Goal: Task Accomplishment & Management: Use online tool/utility

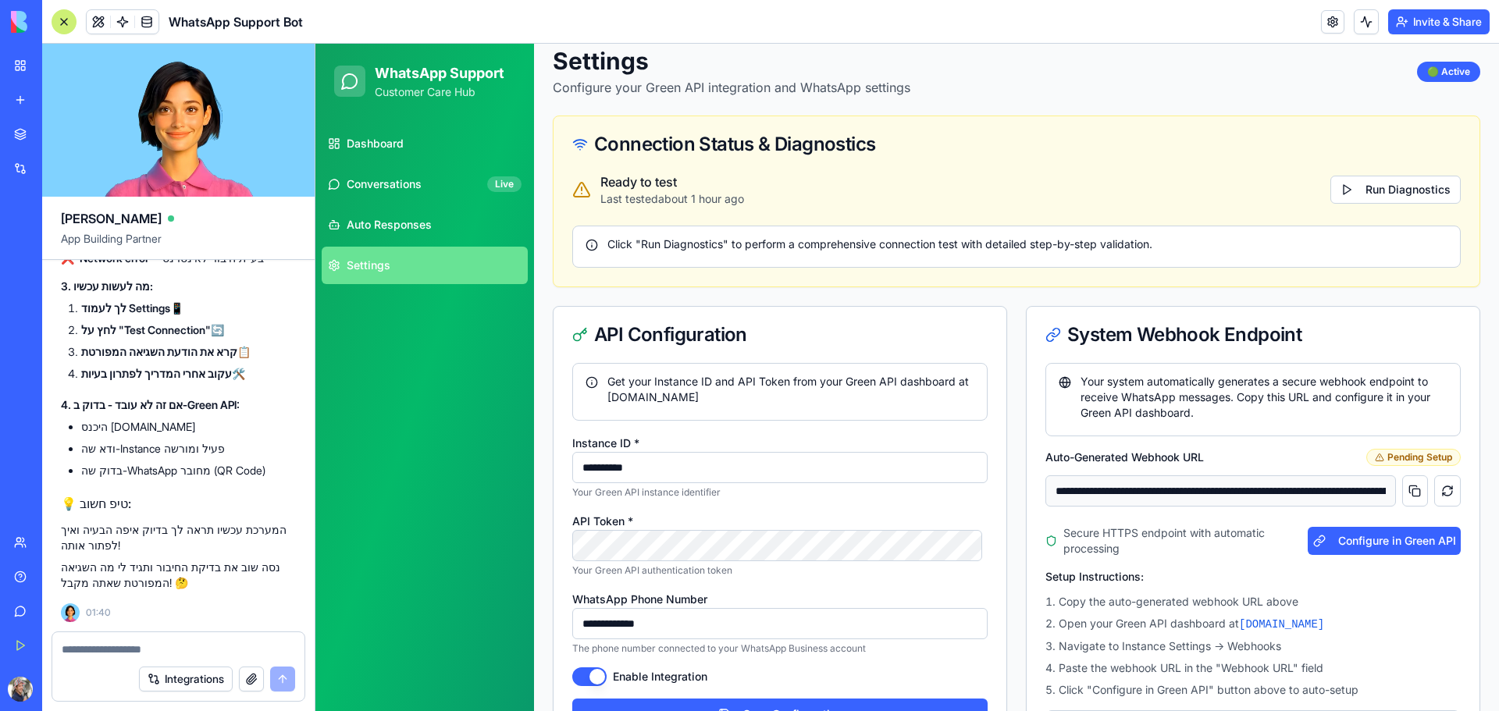
scroll to position [78, 0]
click at [1353, 183] on button "Run Diagnostics" at bounding box center [1395, 190] width 130 height 28
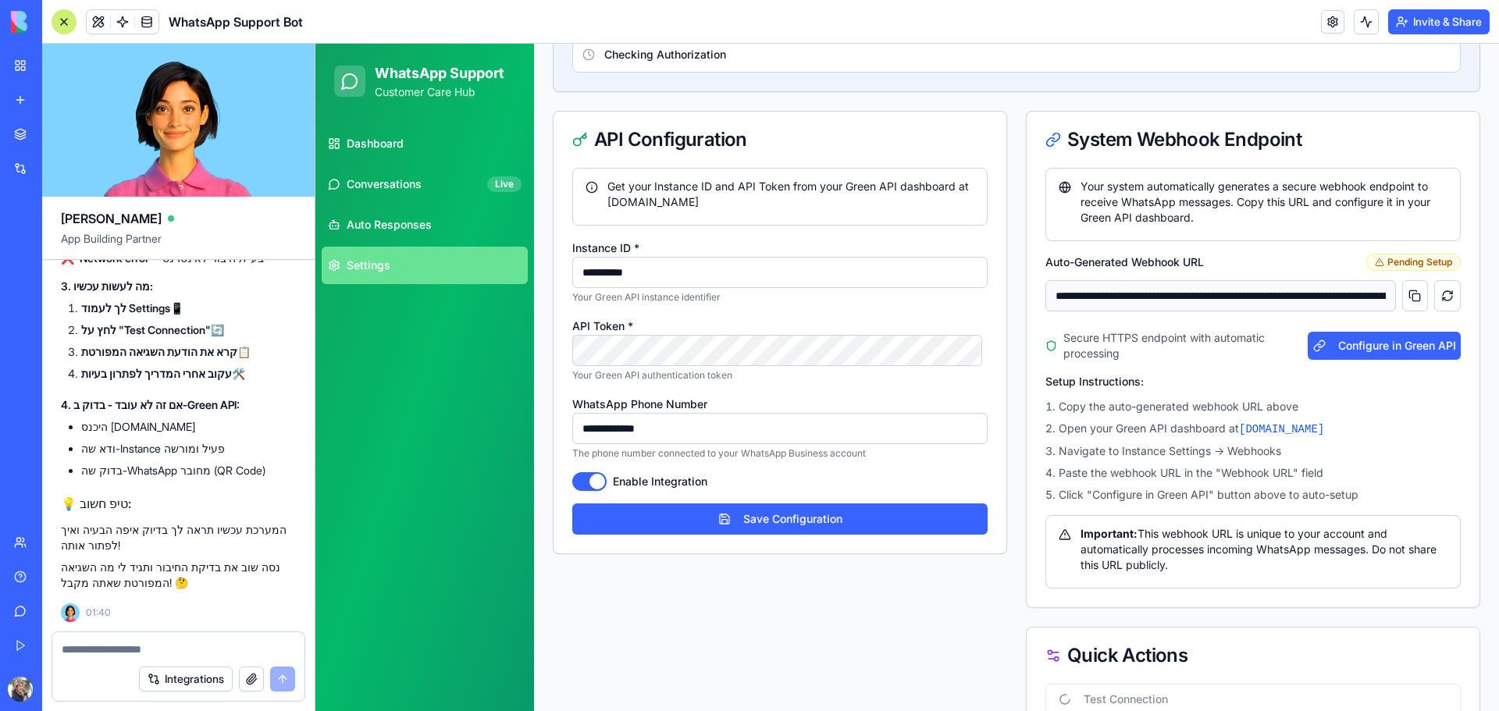
scroll to position [536, 0]
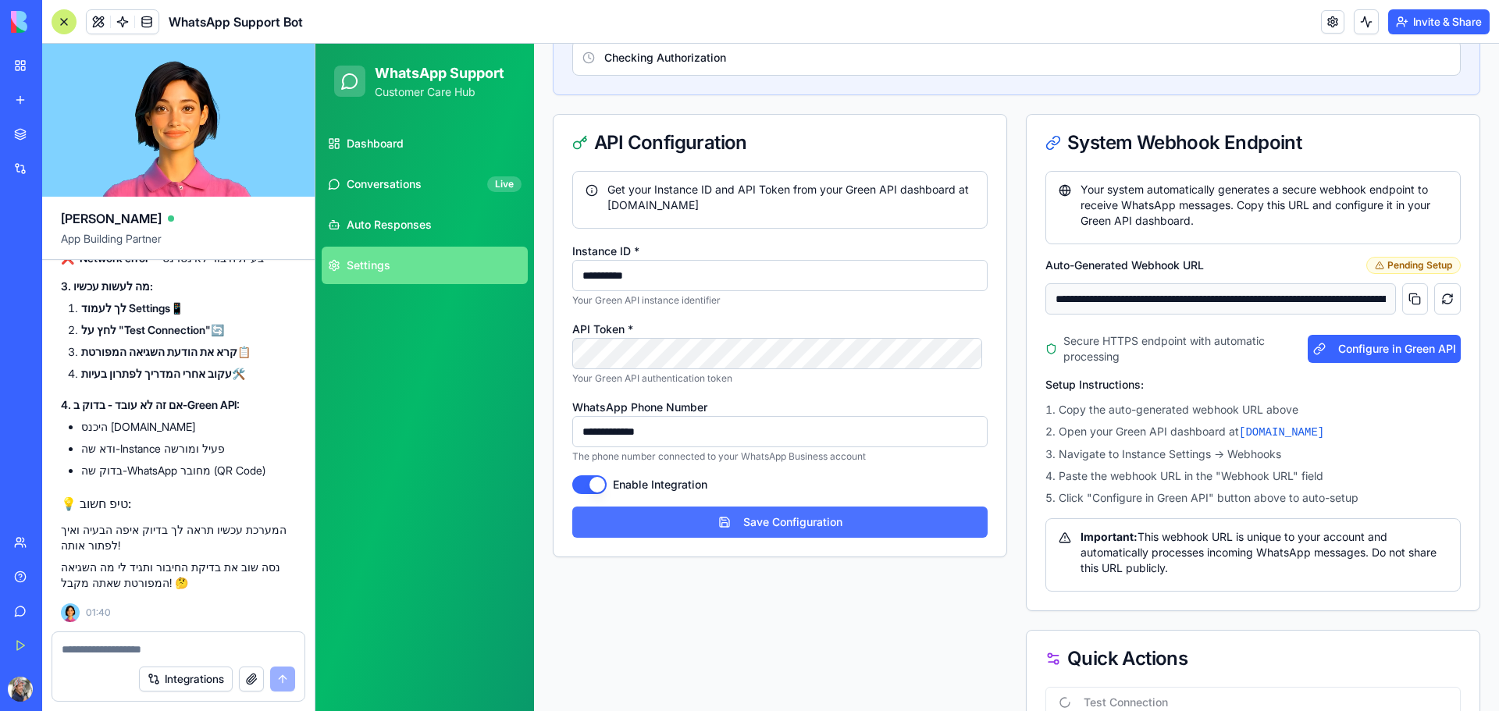
click at [688, 520] on button "Save Configuration" at bounding box center [779, 522] width 415 height 31
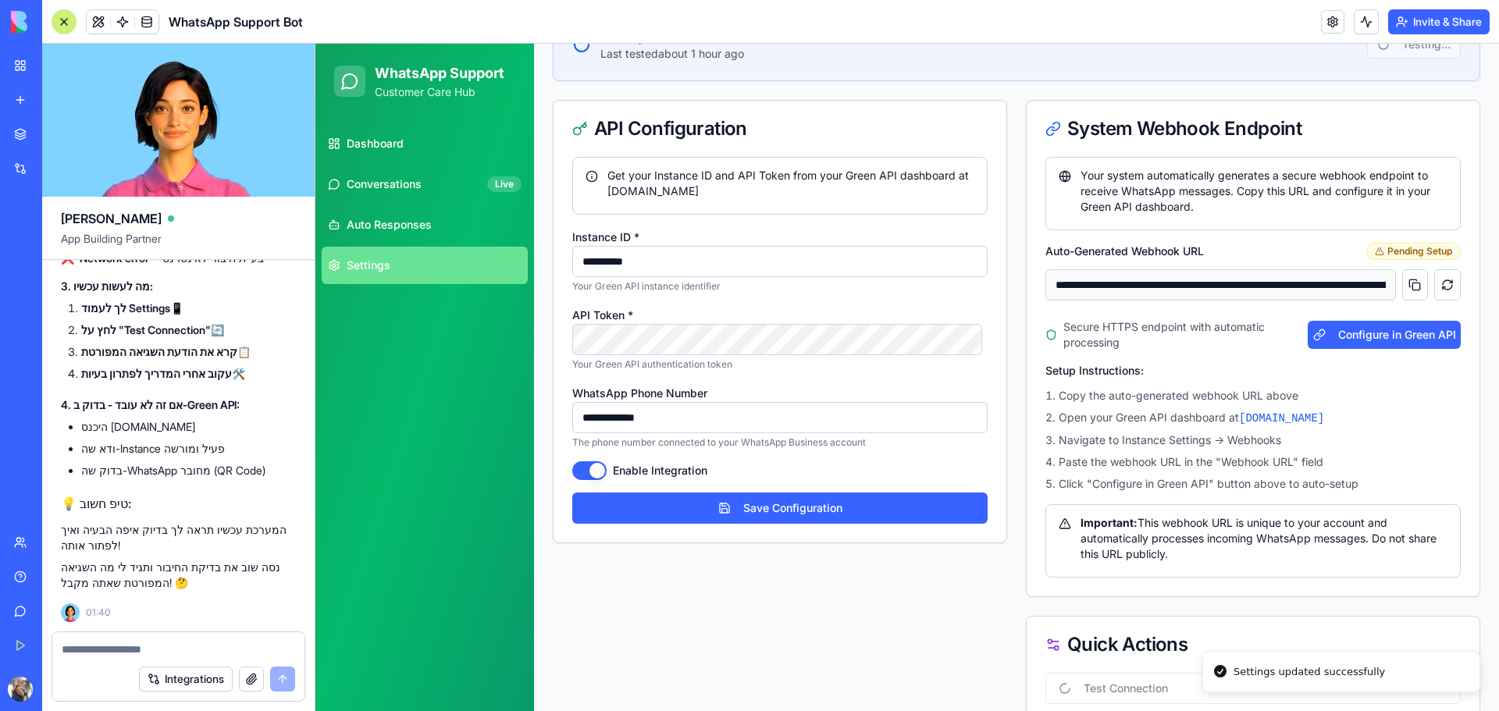
type input "**********"
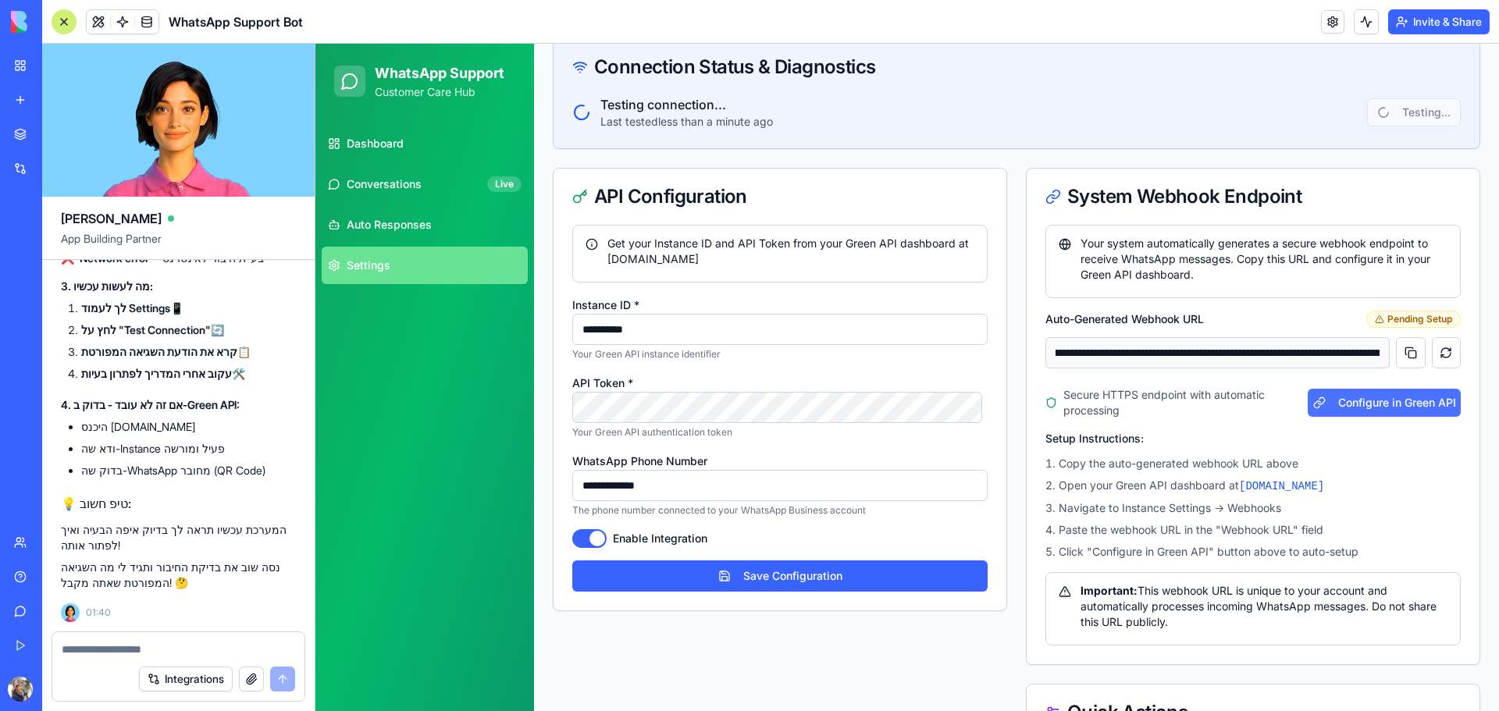
scroll to position [205, 0]
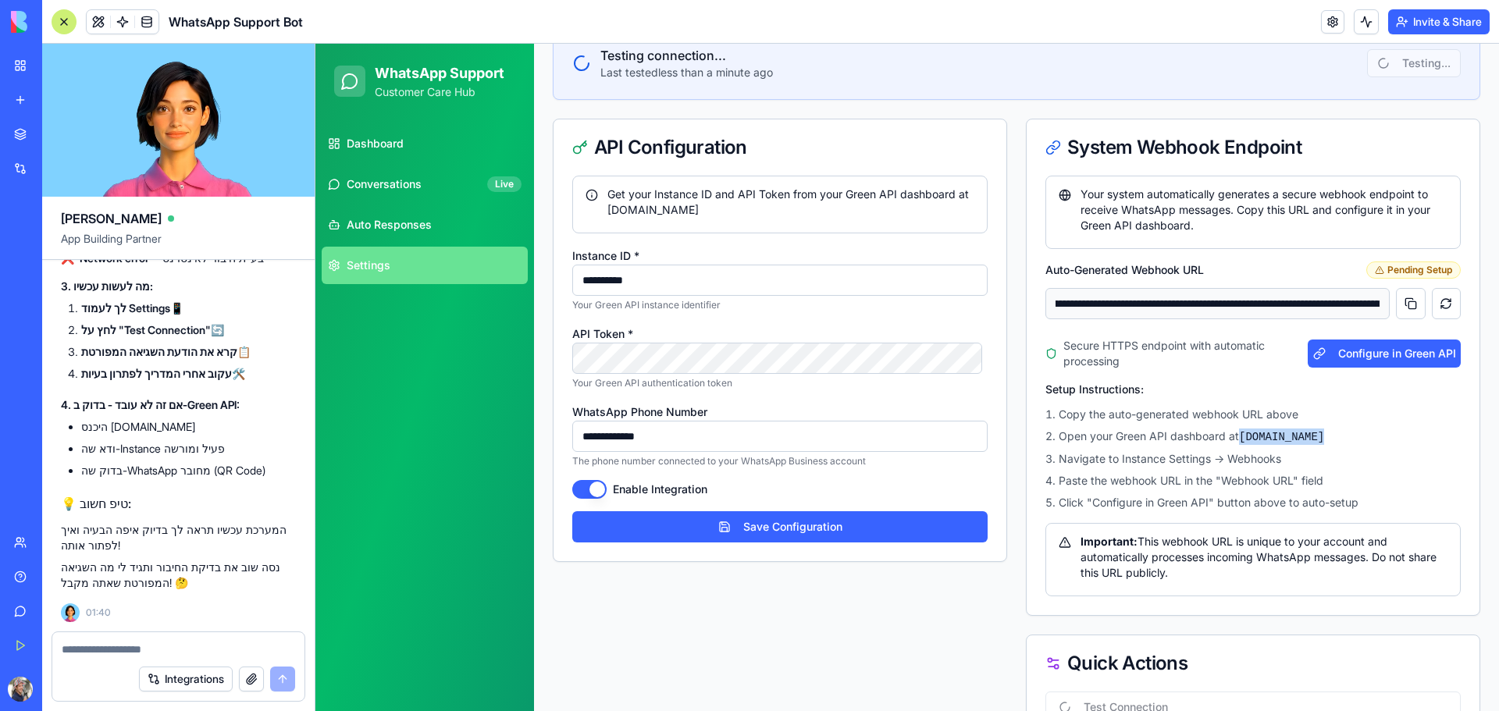
drag, startPoint x: 1317, startPoint y: 435, endPoint x: 1232, endPoint y: 439, distance: 85.2
click at [1232, 439] on li "Open your Green API dashboard at green-api.com" at bounding box center [1252, 437] width 415 height 16
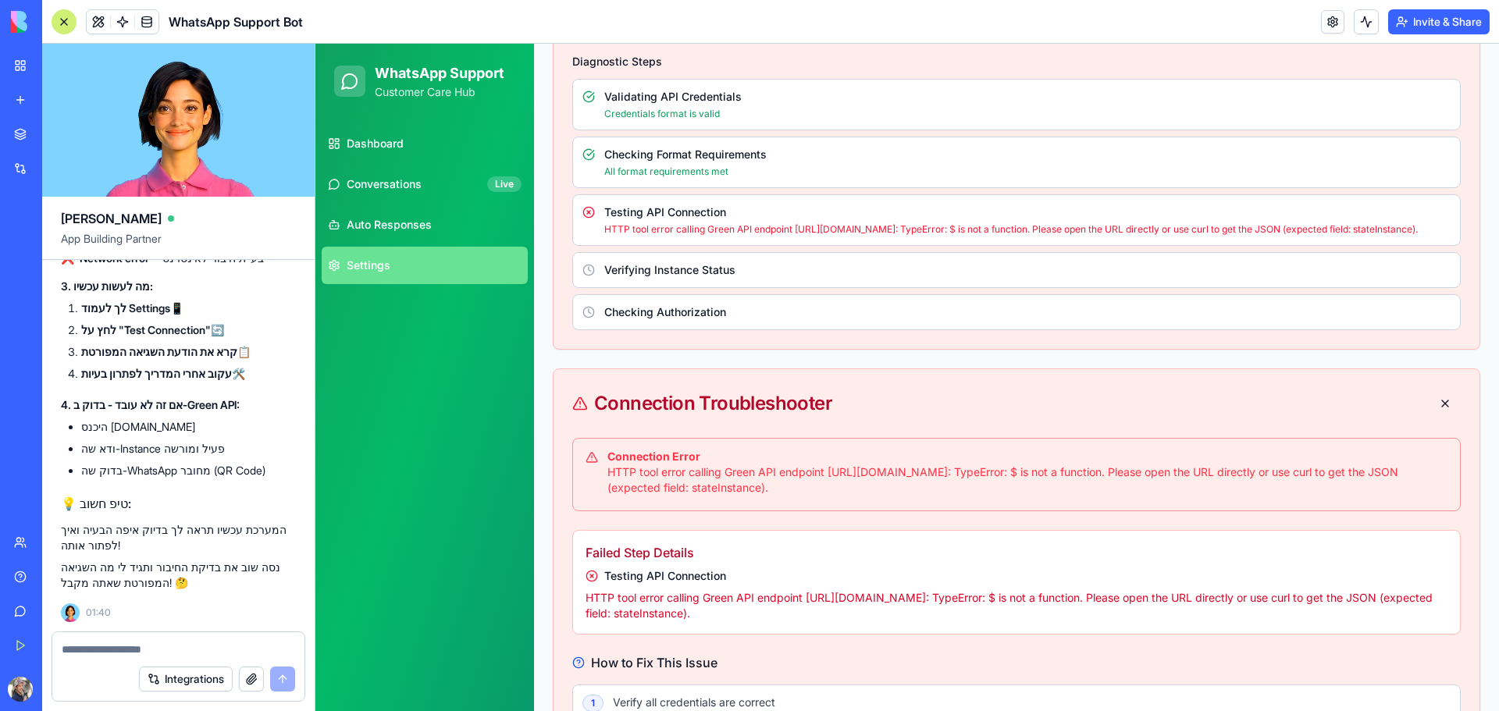
scroll to position [210, 0]
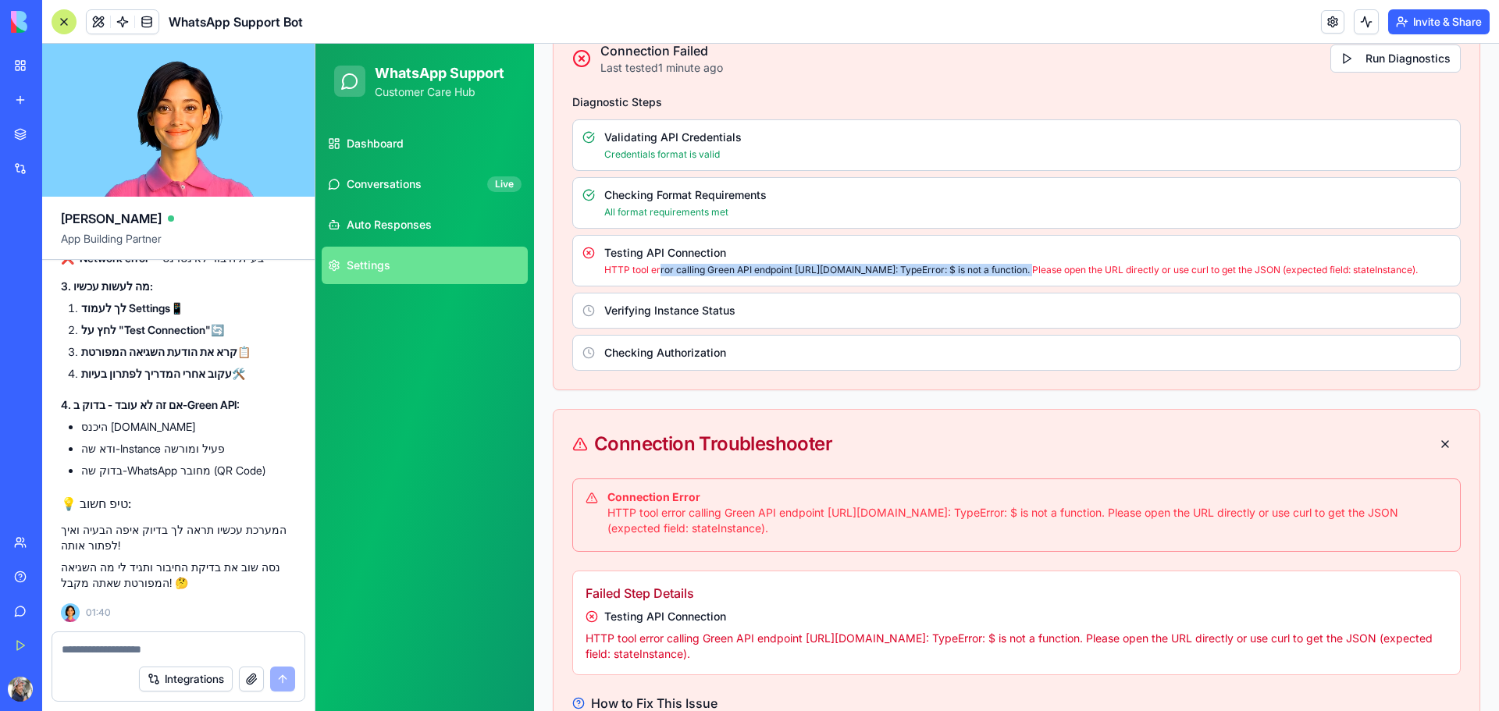
drag, startPoint x: 1042, startPoint y: 275, endPoint x: 689, endPoint y: 271, distance: 352.8
click at [660, 267] on p "HTTP tool error calling Green API endpoint [URL][DOMAIN_NAME]: TypeError: $ is …" at bounding box center [1027, 270] width 846 height 12
drag, startPoint x: 1103, startPoint y: 288, endPoint x: 1090, endPoint y: 287, distance: 13.3
click at [1090, 276] on p "HTTP tool error calling Green API endpoint [URL][DOMAIN_NAME]: TypeError: $ is …" at bounding box center [1027, 270] width 846 height 12
drag, startPoint x: 1077, startPoint y: 286, endPoint x: 595, endPoint y: 272, distance: 482.6
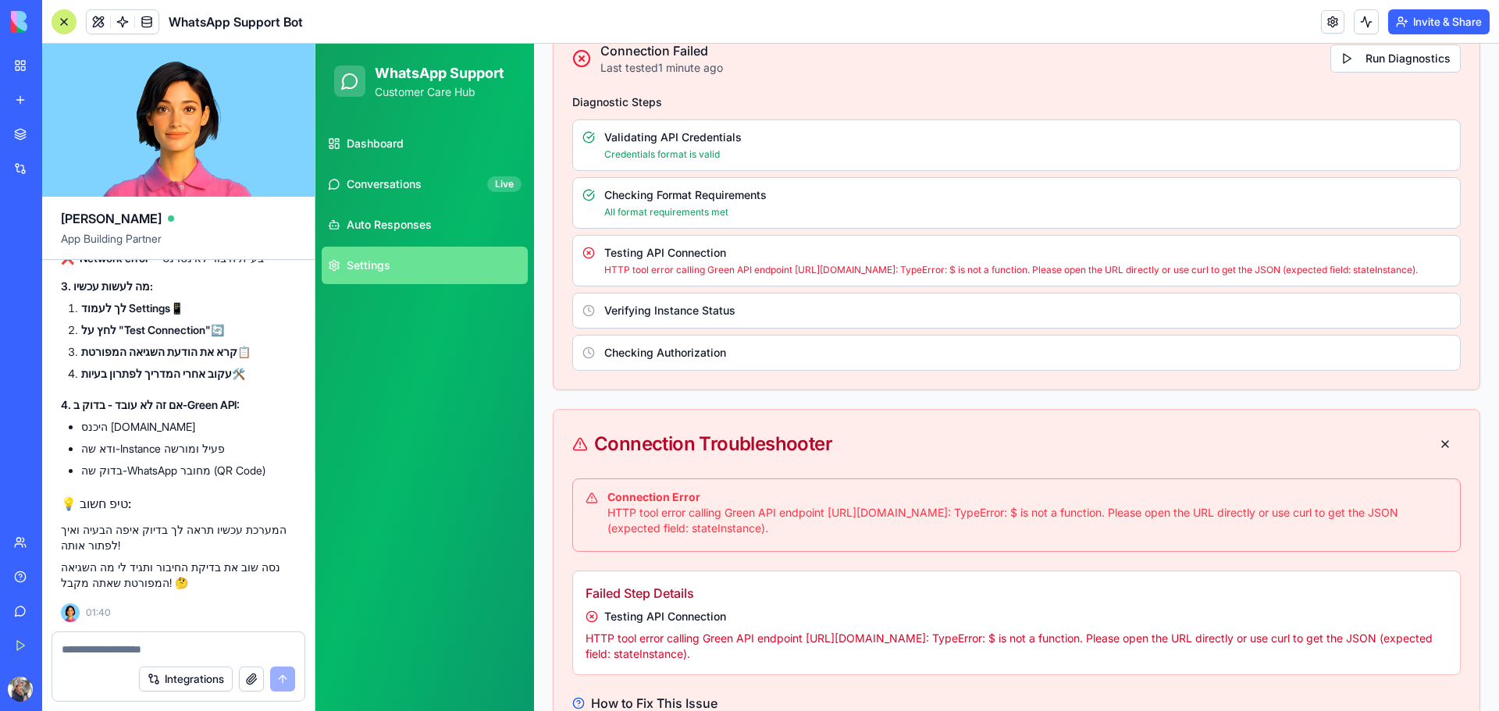
click at [595, 272] on div "Testing API Connection HTTP tool error calling Green API endpoint https://api.g…" at bounding box center [1016, 261] width 888 height 52
copy p "HTTP tool error calling Green API endpoint [URL][DOMAIN_NAME]: TypeError: $ is …"
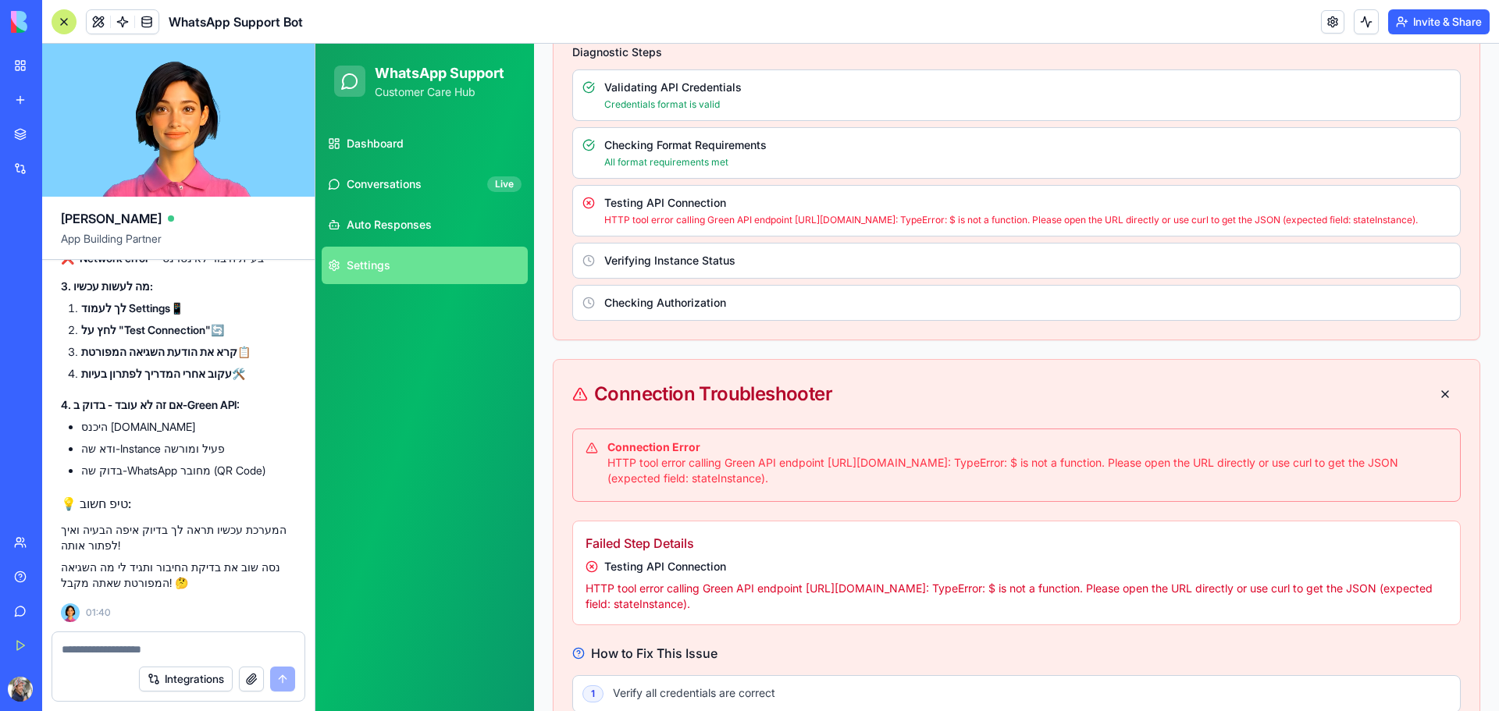
scroll to position [288, 0]
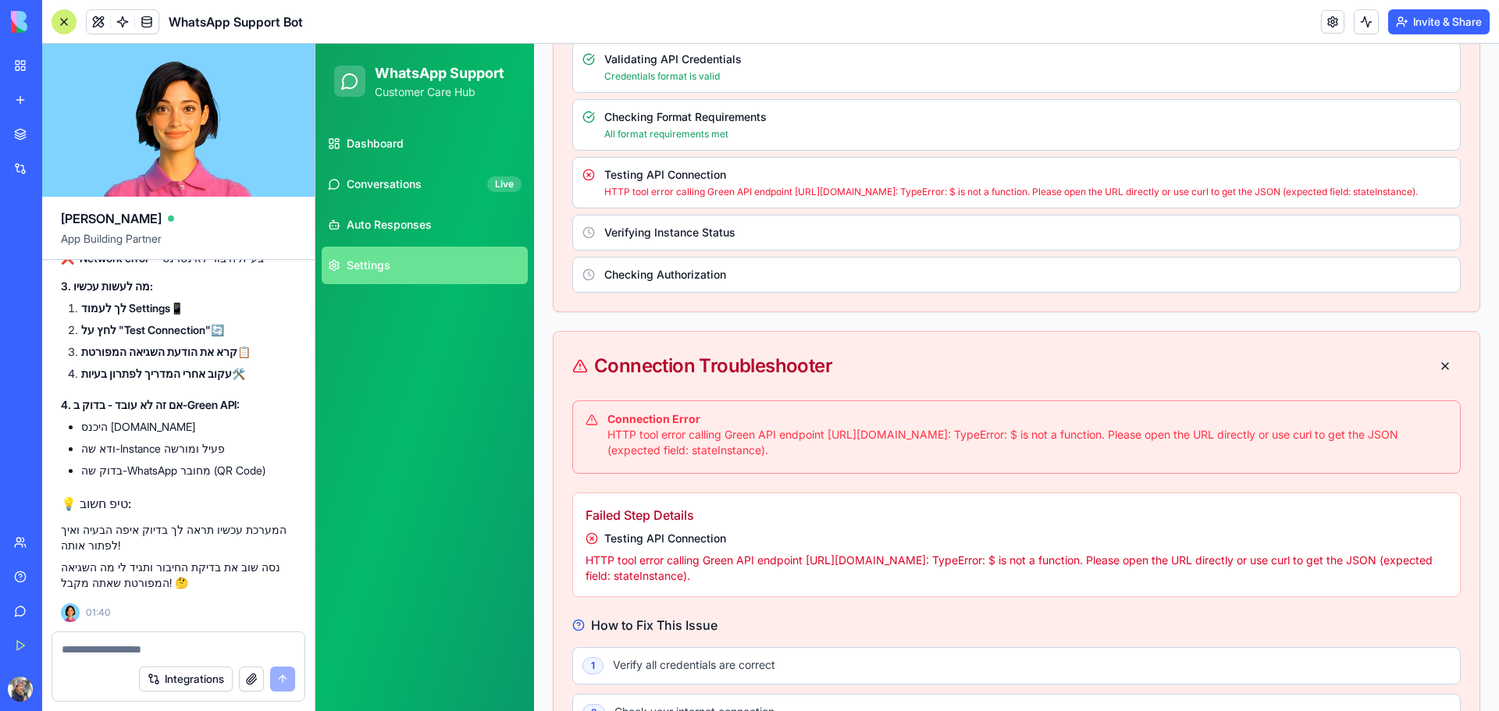
click at [151, 646] on textarea at bounding box center [178, 650] width 233 height 16
paste textarea "**********"
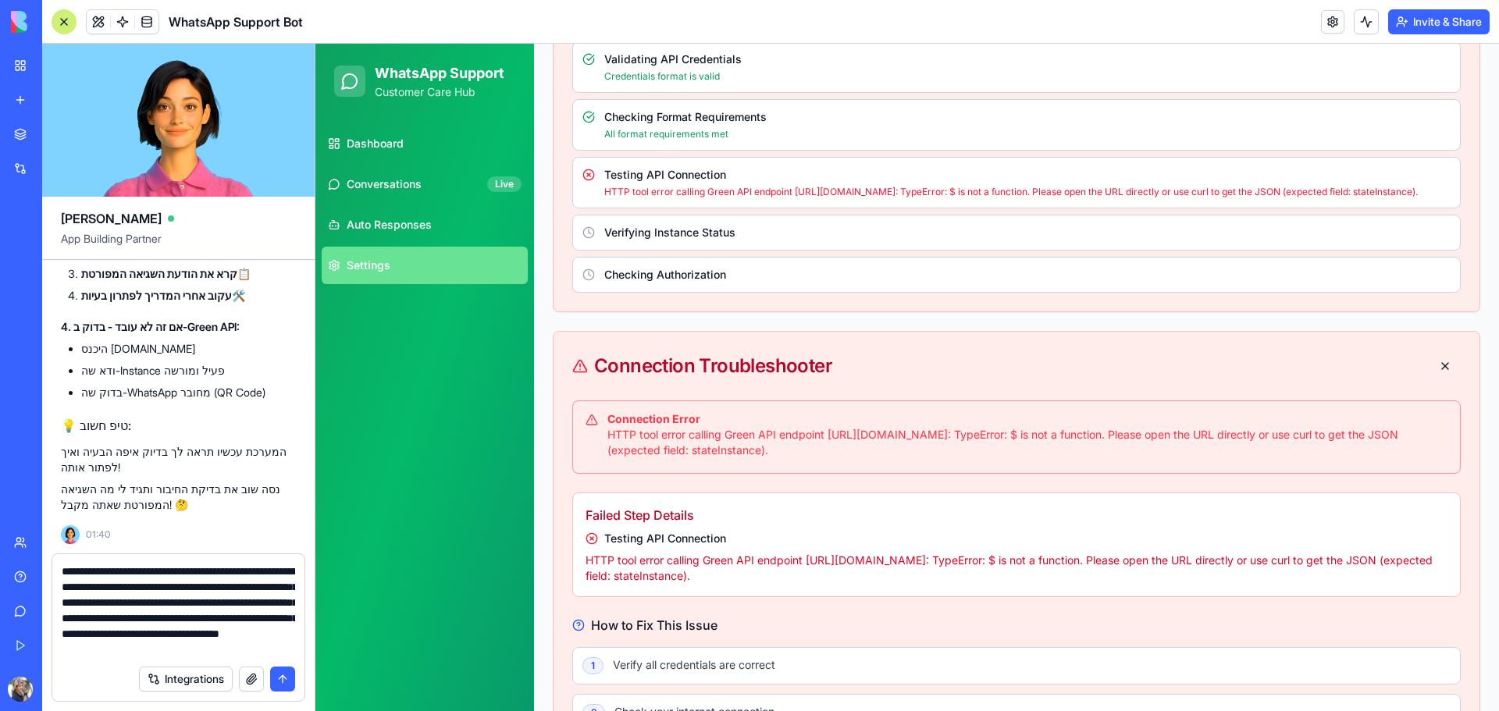
type textarea "**********"
click at [286, 675] on button "submit" at bounding box center [282, 679] width 25 height 25
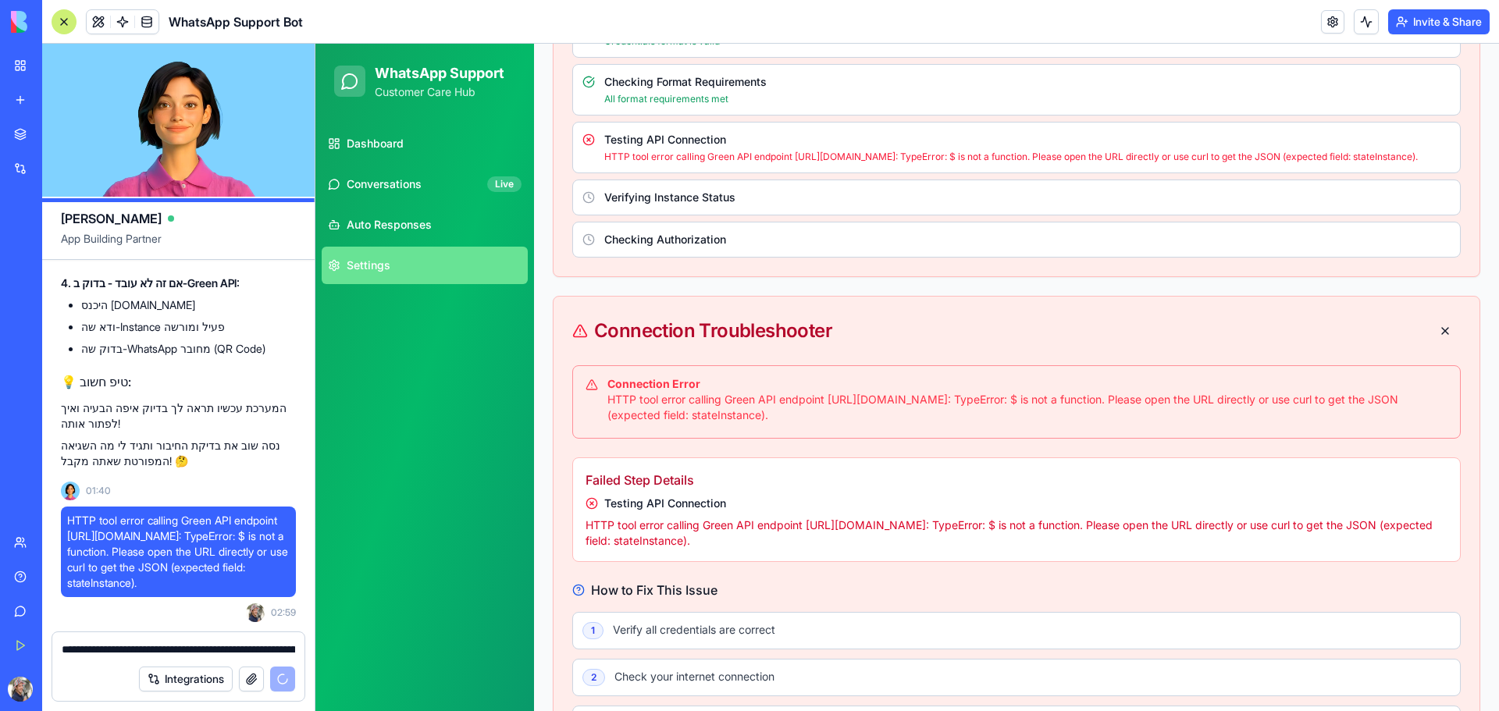
scroll to position [288, 0]
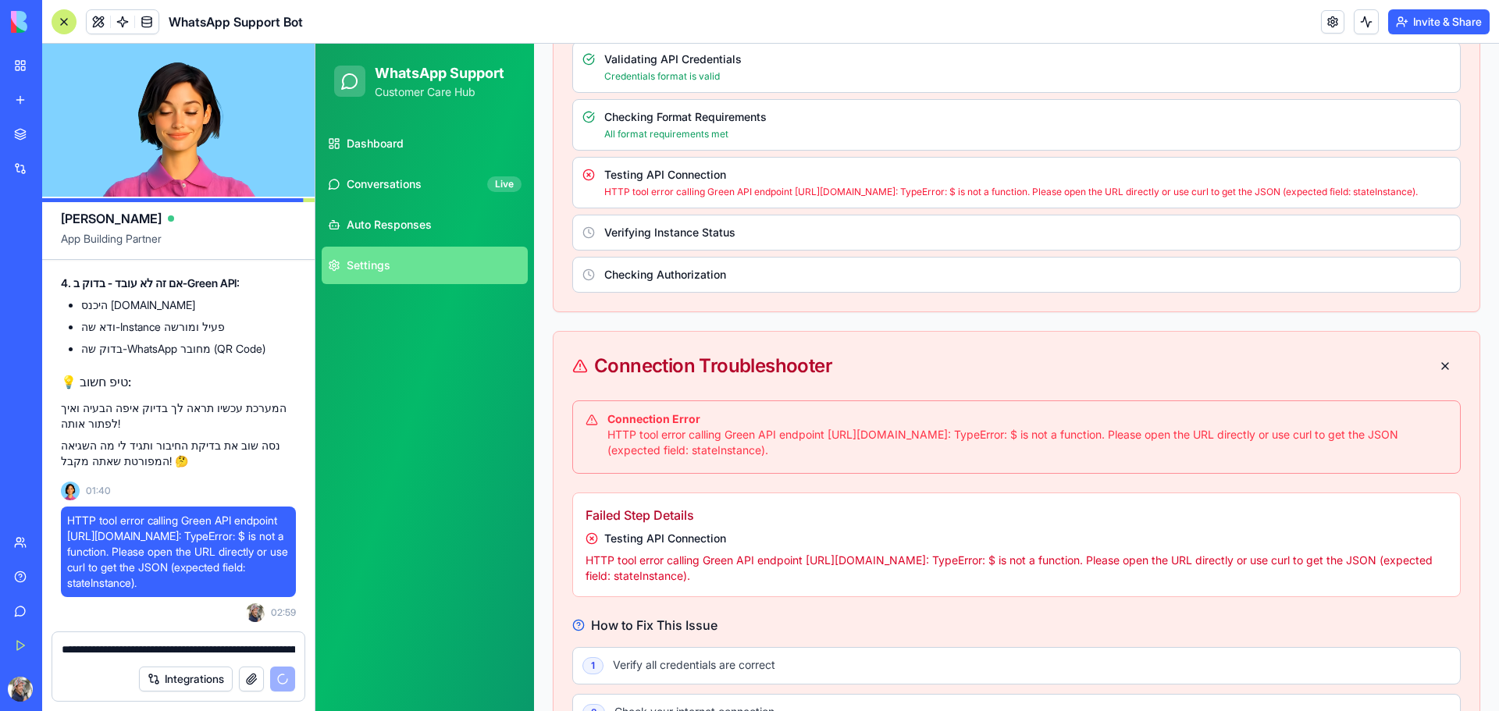
click at [771, 196] on p "HTTP tool error calling Green API endpoint [URL][DOMAIN_NAME]: TypeError: $ is …" at bounding box center [1027, 192] width 846 height 12
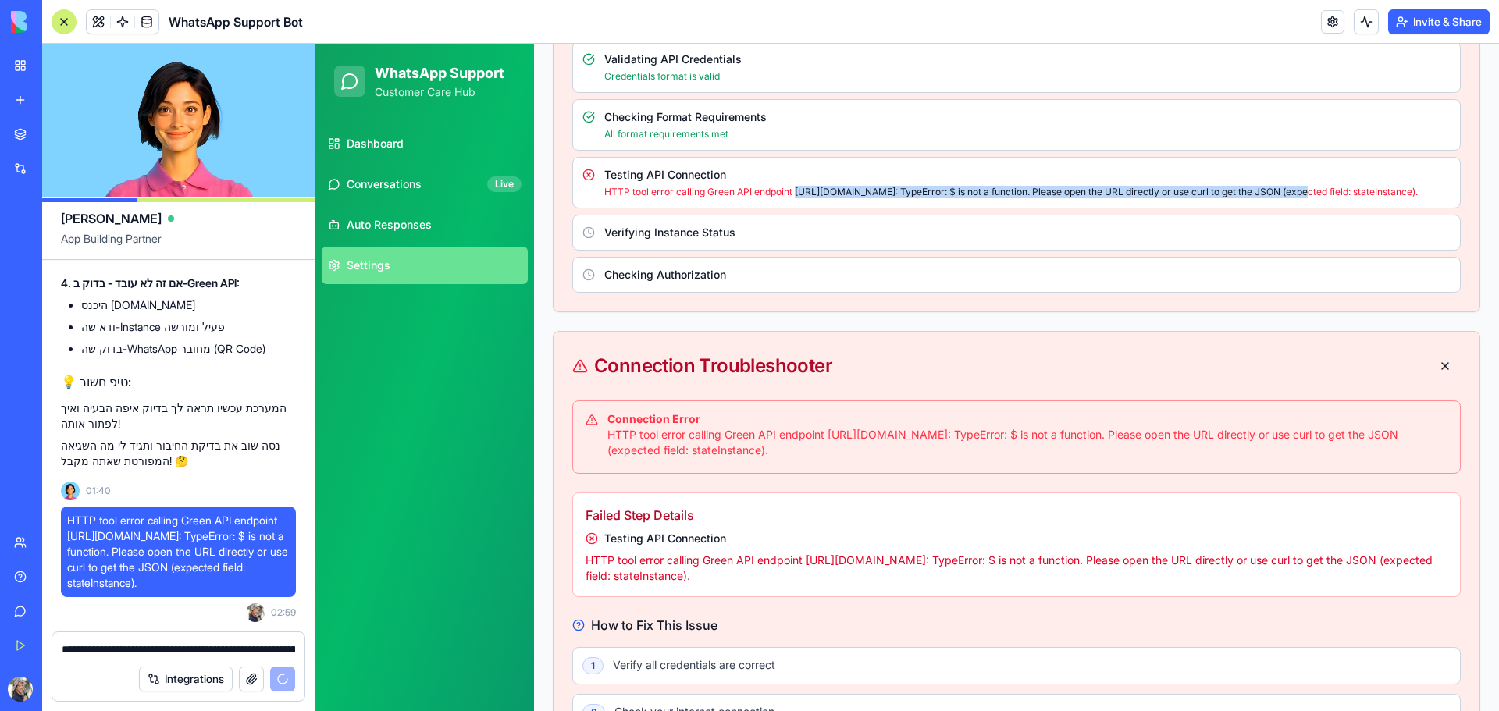
drag, startPoint x: 798, startPoint y: 190, endPoint x: 1360, endPoint y: 191, distance: 562.0
click at [1360, 191] on p "HTTP tool error calling Green API endpoint [URL][DOMAIN_NAME]: TypeError: $ is …" at bounding box center [1027, 192] width 846 height 12
copy p "https://api.green-api.com/waInstance7105318208/getStateInstance/032db9515c45474…"
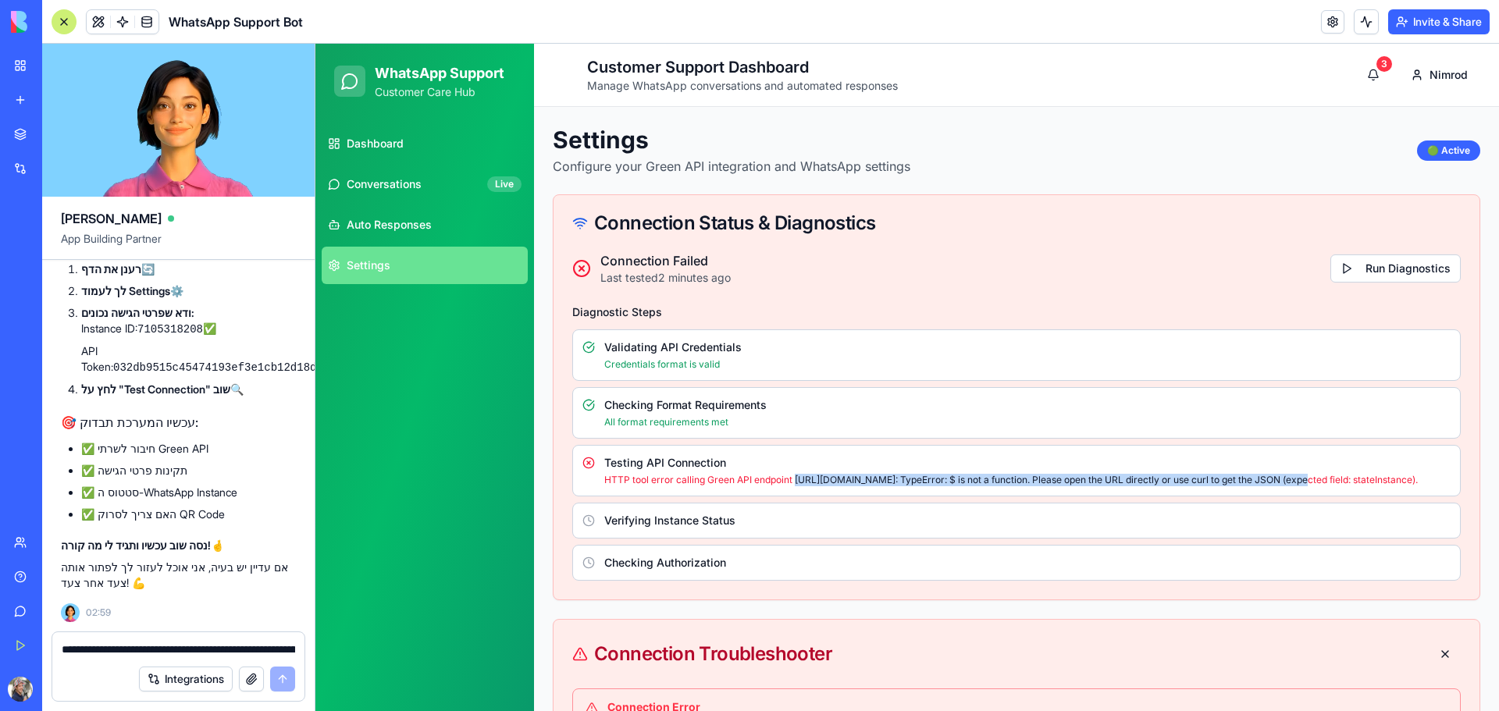
scroll to position [7467, 0]
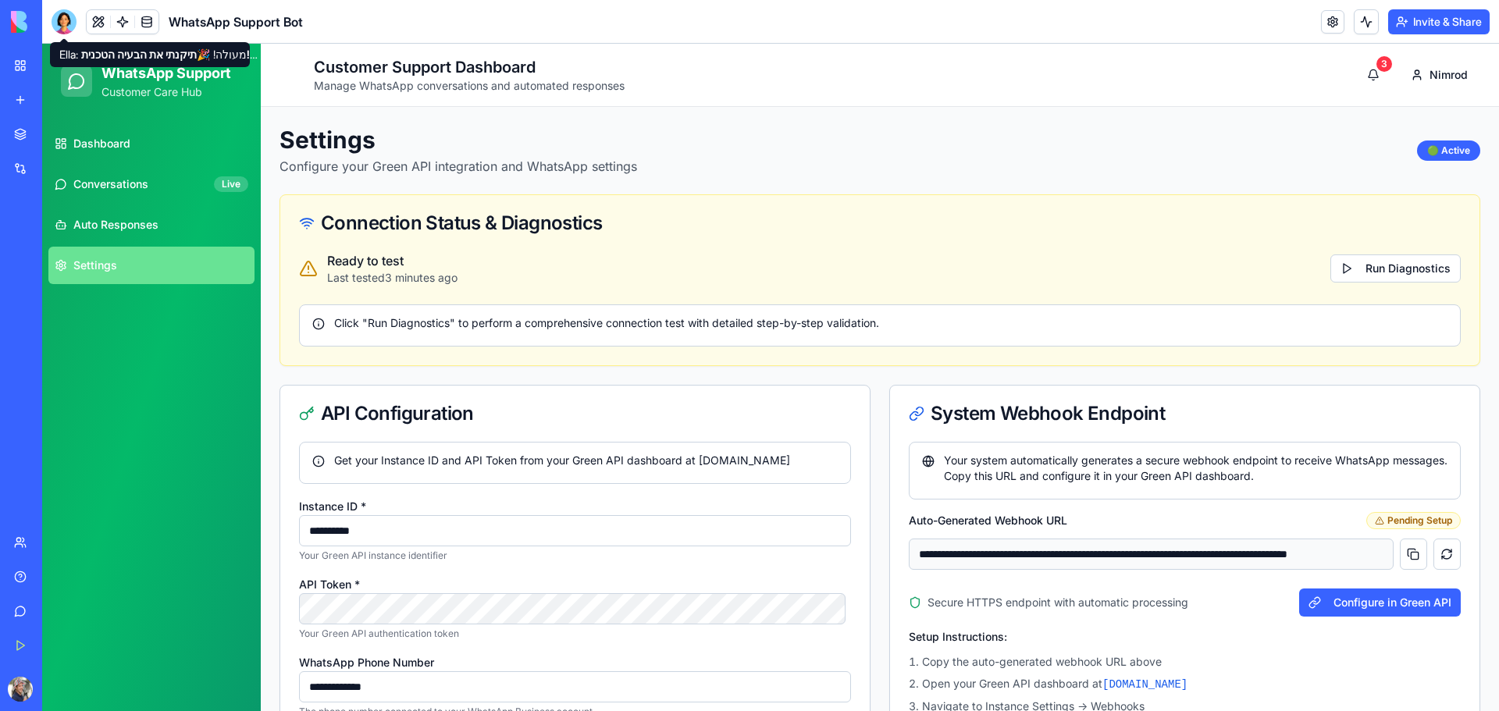
click at [66, 19] on div at bounding box center [64, 21] width 25 height 25
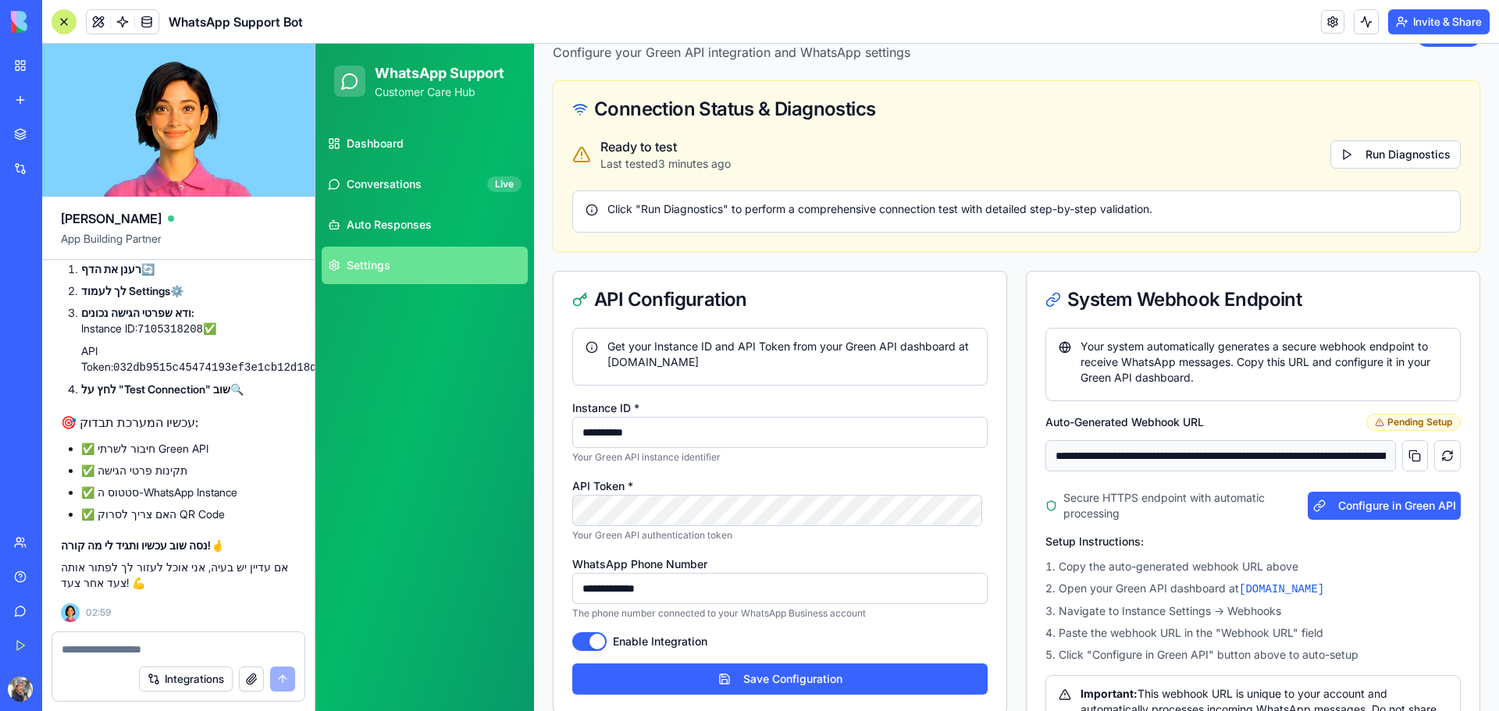
scroll to position [78, 0]
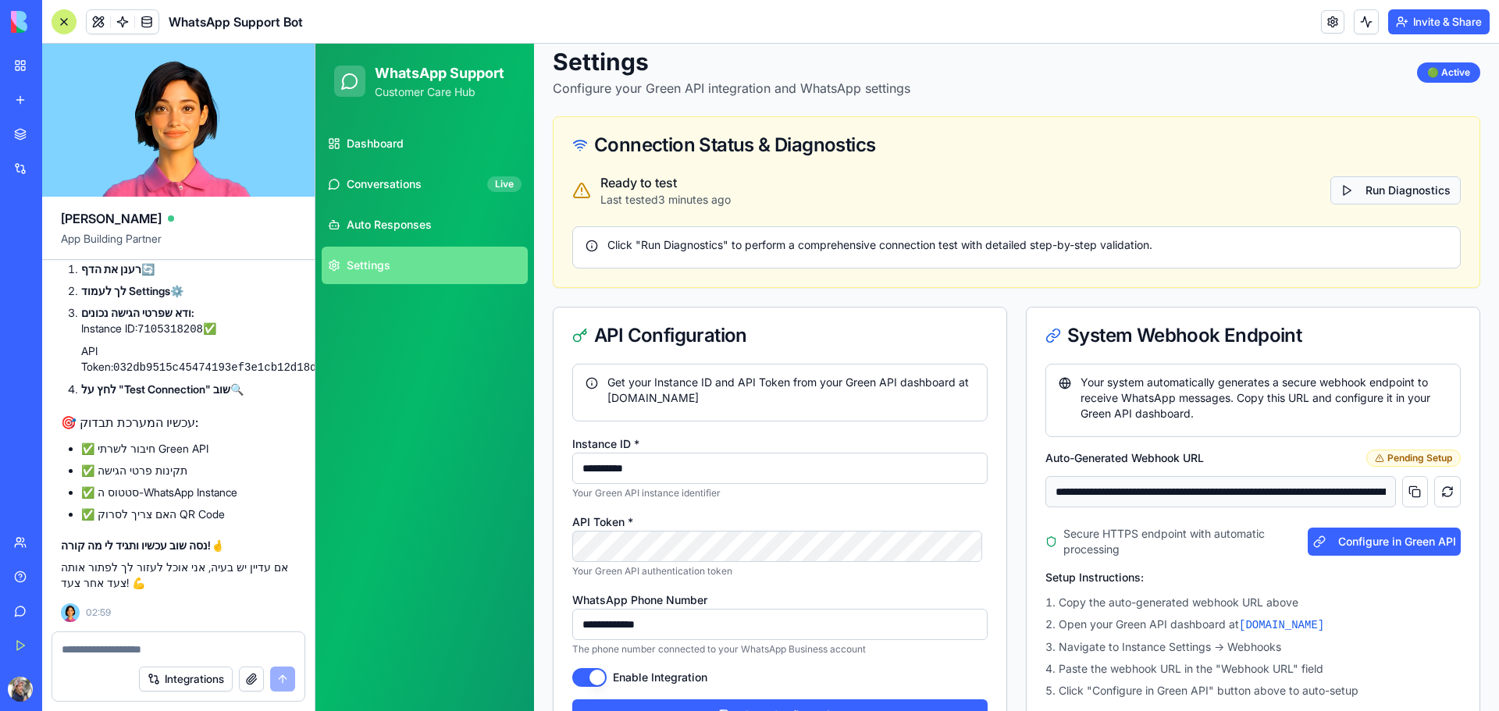
click at [1367, 189] on button "Run Diagnostics" at bounding box center [1395, 190] width 130 height 28
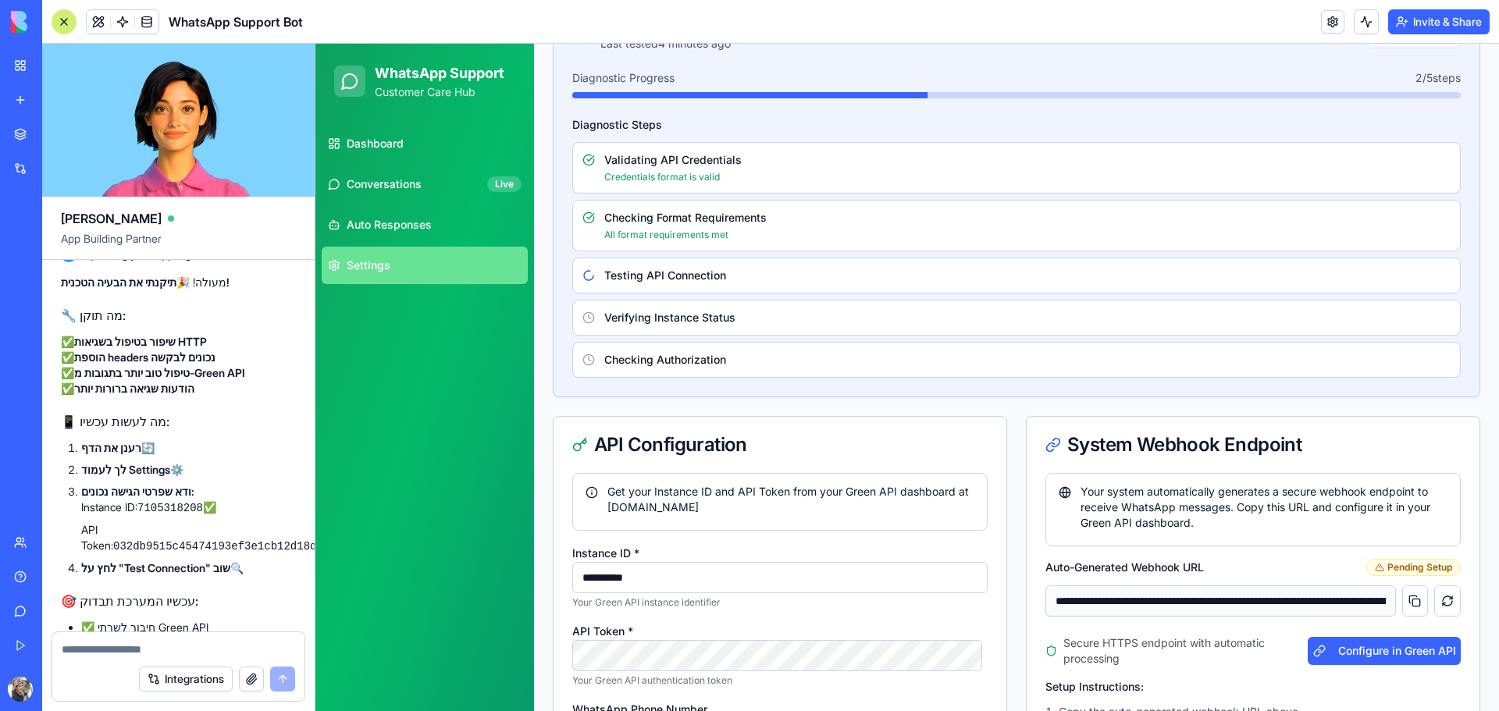
scroll to position [7155, 0]
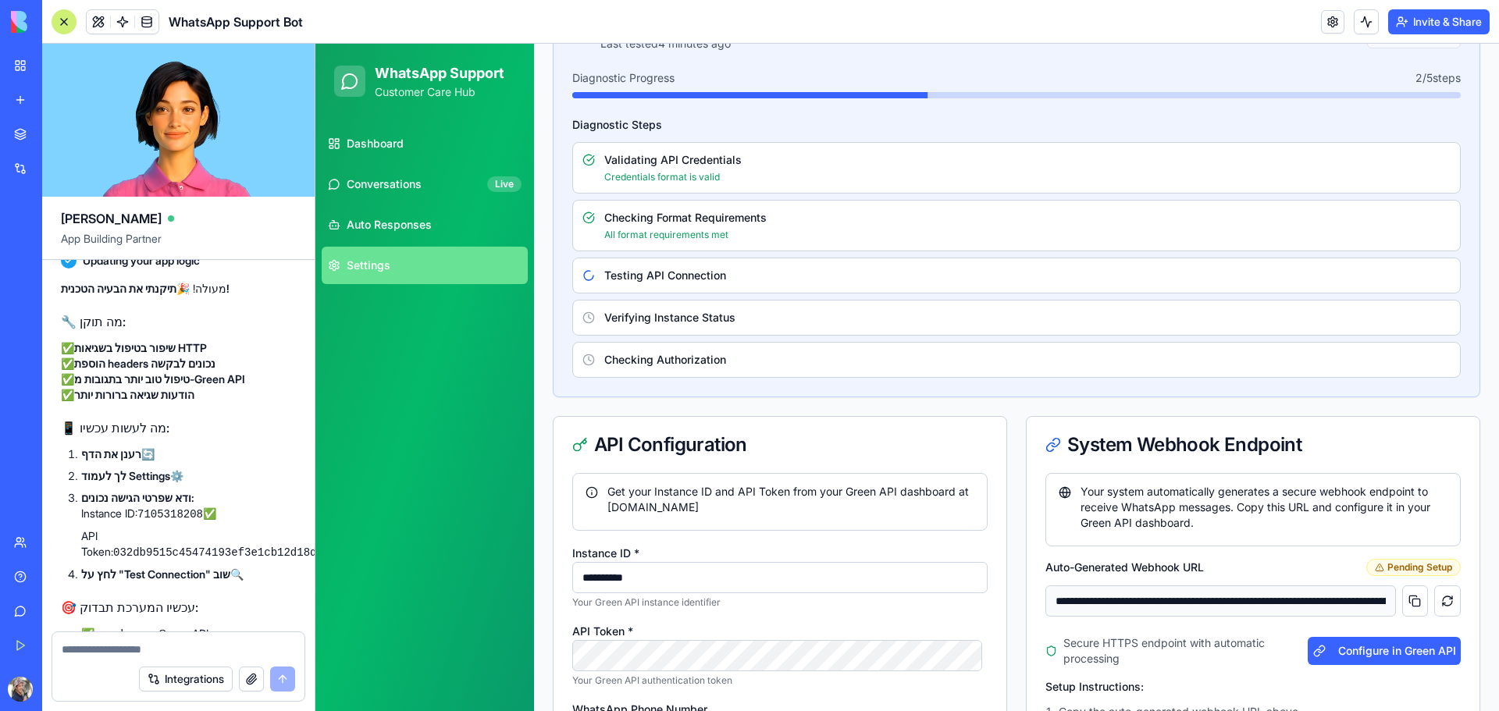
click at [128, 370] on strong "הוספת headers נכונים לבקשה" at bounding box center [144, 363] width 141 height 13
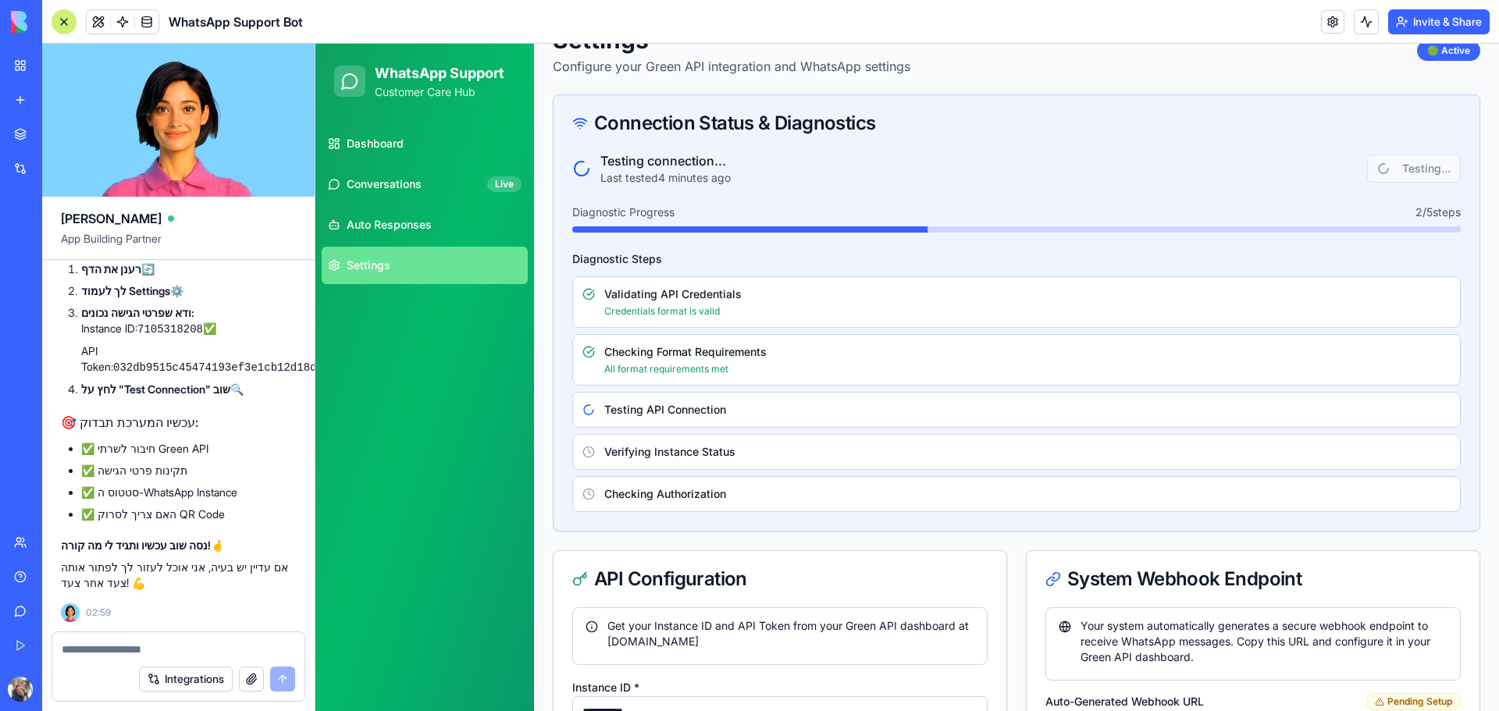
scroll to position [68, 0]
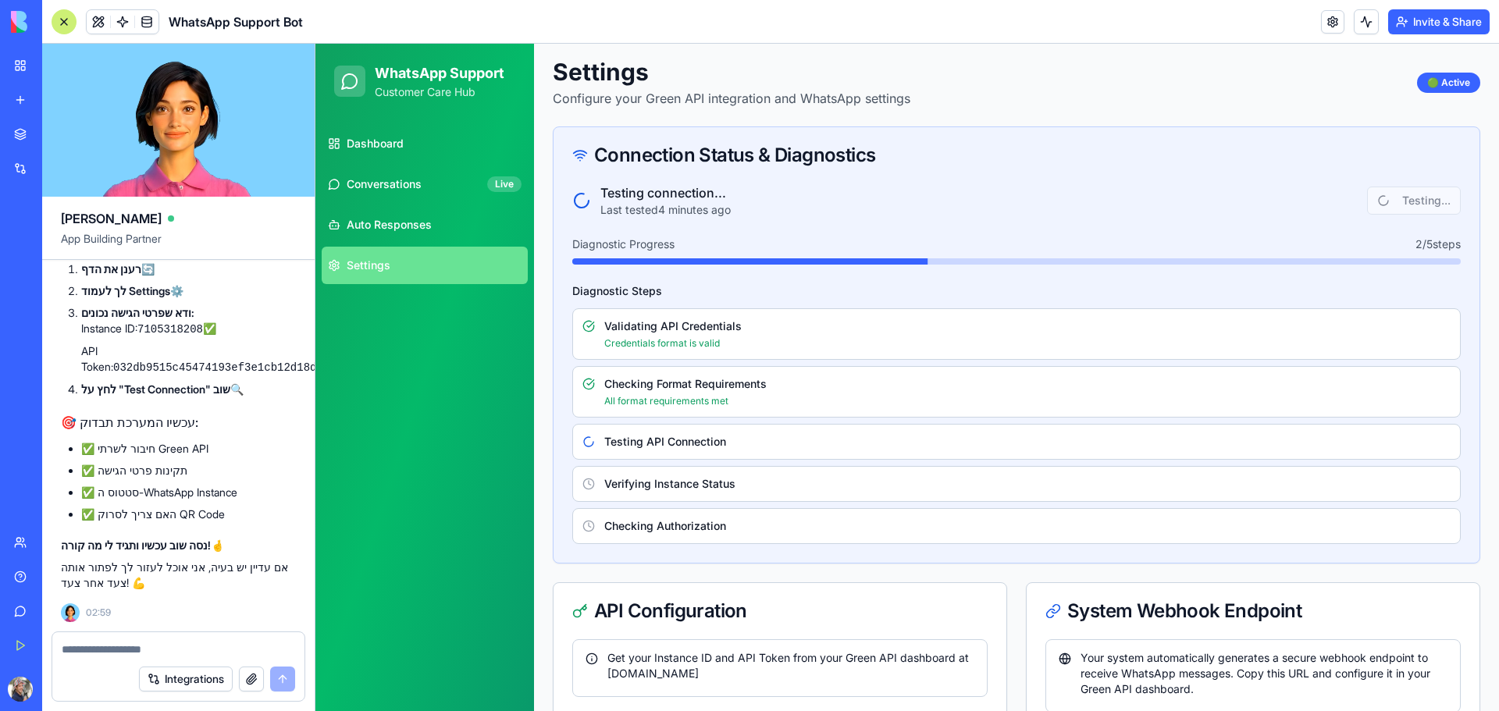
click at [159, 650] on textarea at bounding box center [178, 650] width 233 height 16
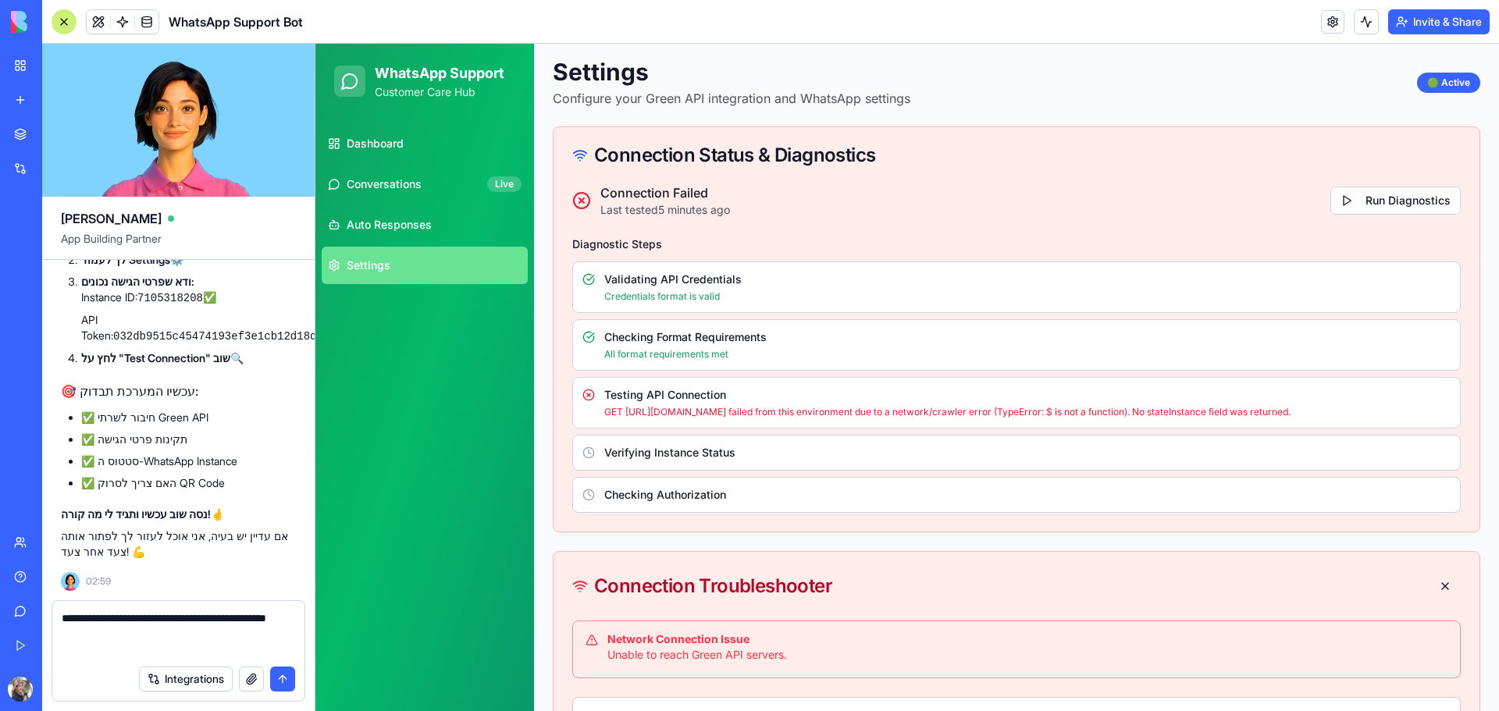
type textarea "**********"
drag, startPoint x: 918, startPoint y: 418, endPoint x: 605, endPoint y: 414, distance: 313.0
click at [605, 414] on p "GET [URL][DOMAIN_NAME] failed from this environment due to a network/crawler er…" at bounding box center [1027, 412] width 846 height 12
copy p "GET [URL][DOMAIN_NAME] failed from this environment due to a network/crawler er…"
click at [238, 639] on textarea "**********" at bounding box center [178, 633] width 233 height 47
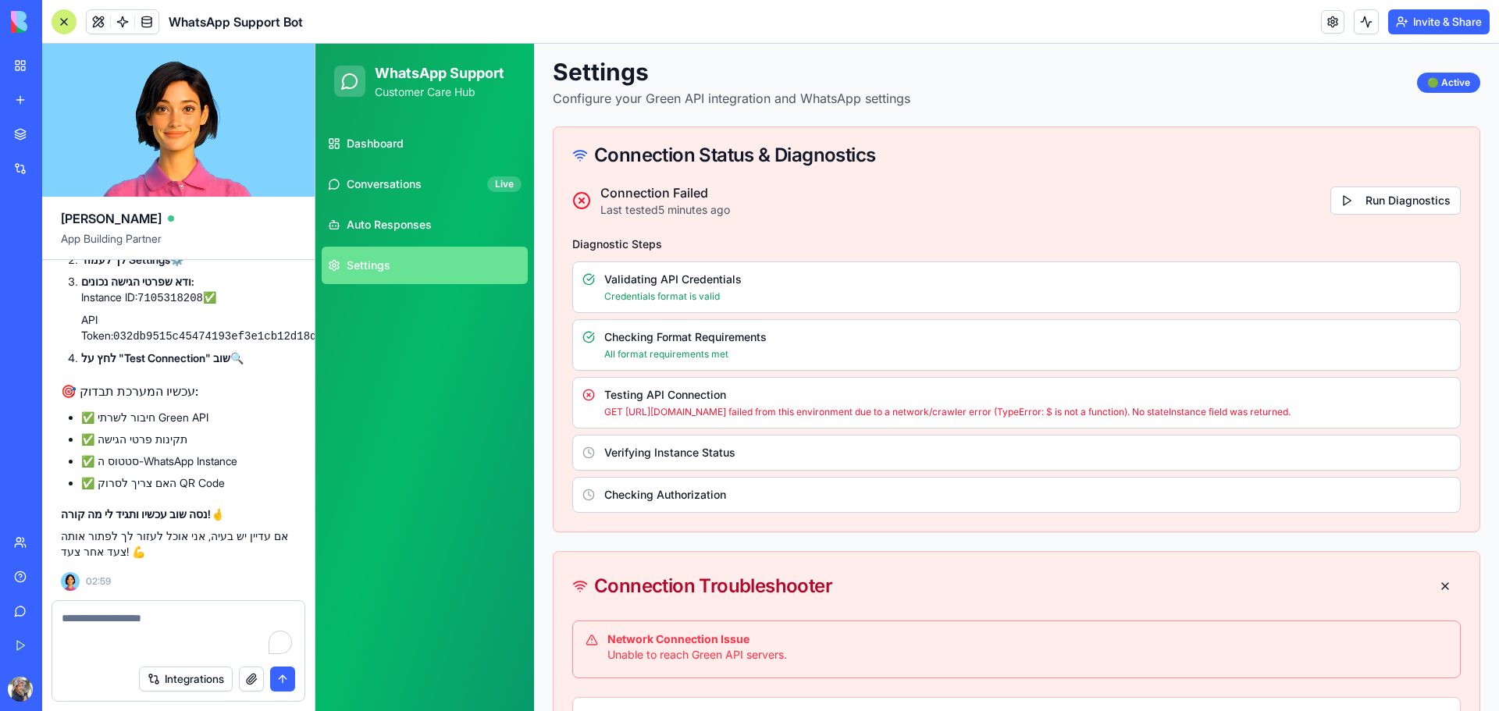
scroll to position [7620, 0]
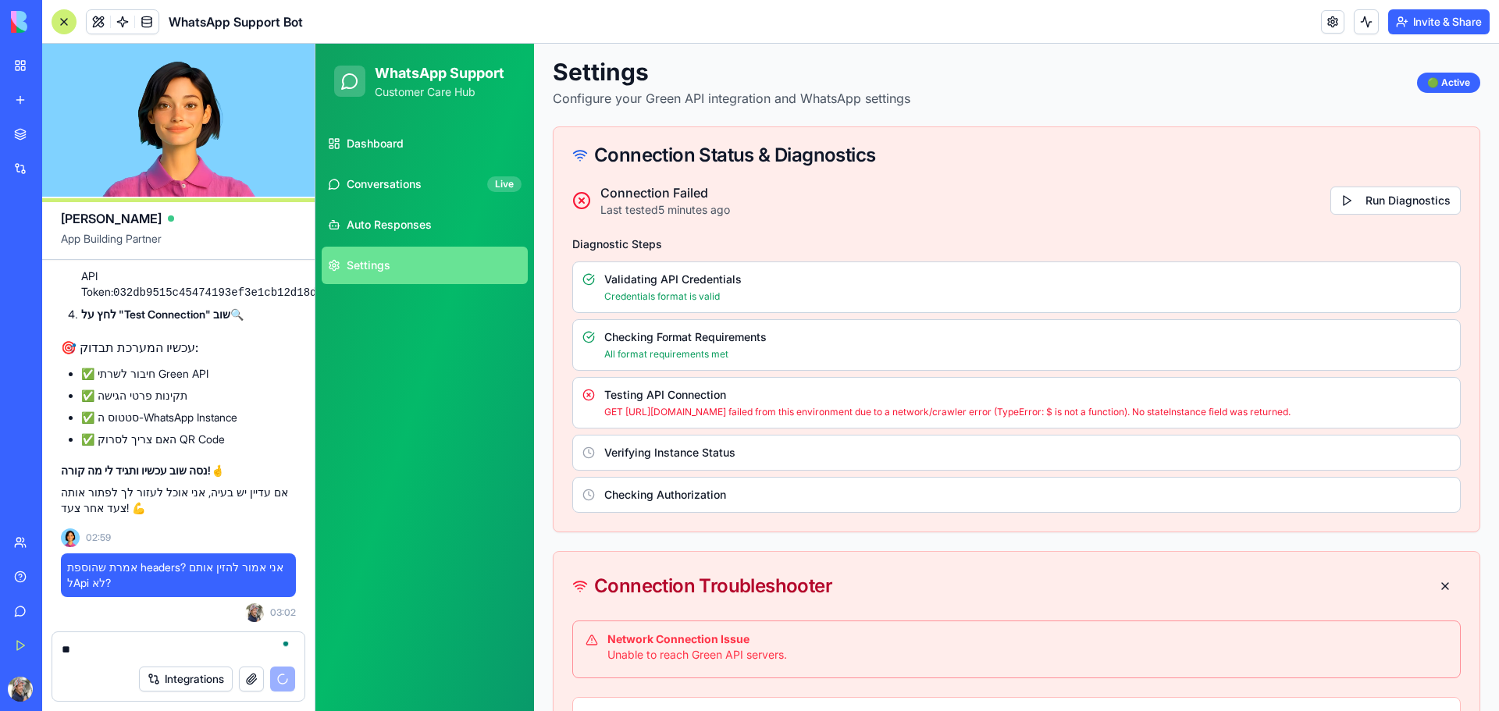
type textarea "*"
click at [208, 680] on button "Integrations" at bounding box center [186, 679] width 94 height 25
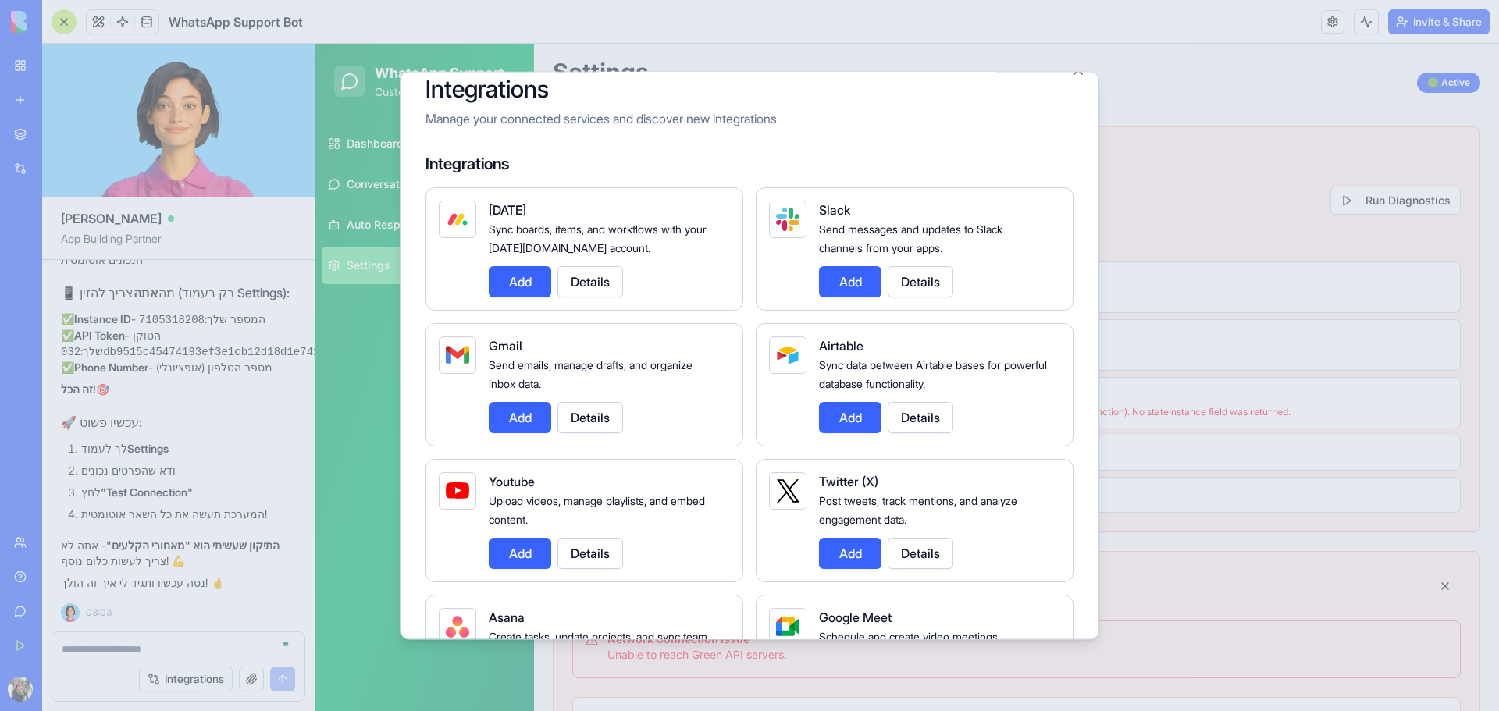
scroll to position [0, 0]
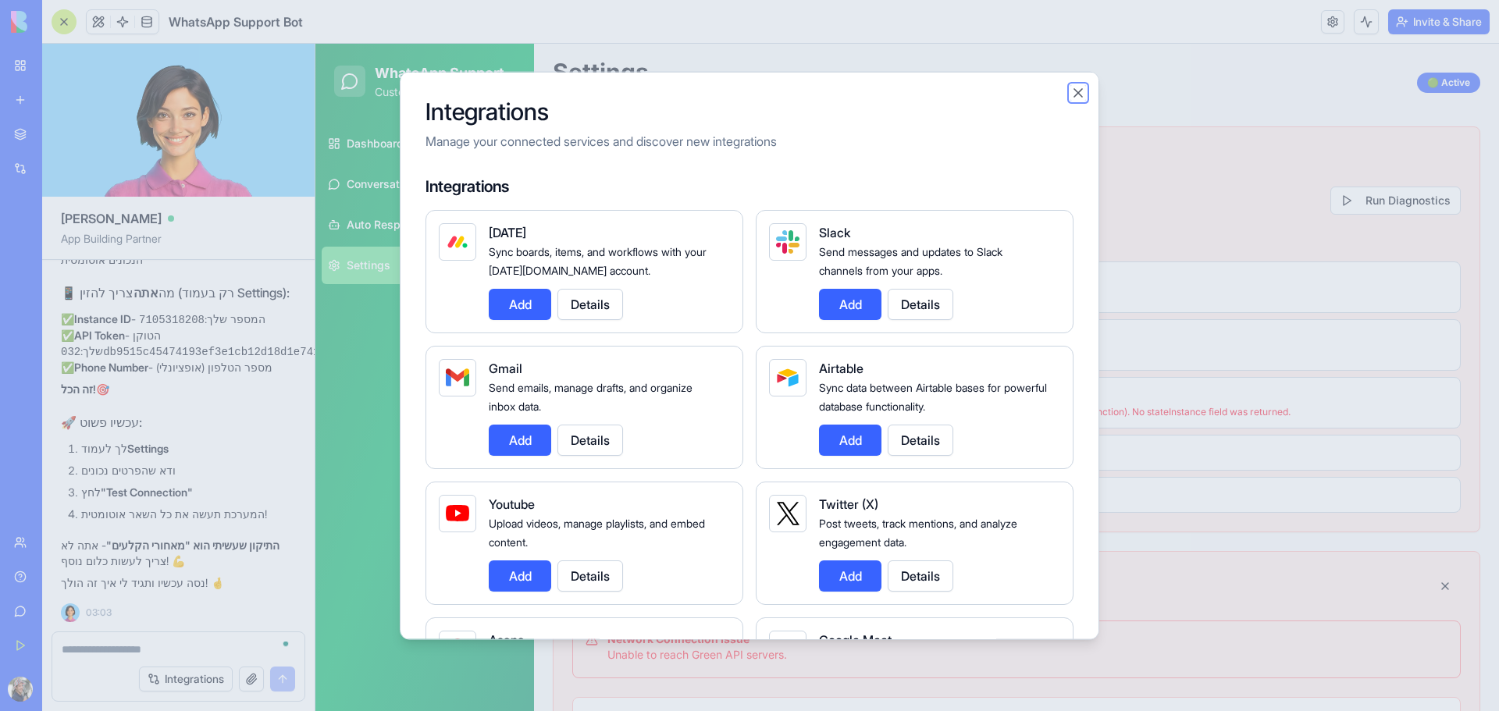
click at [1080, 91] on button "Close" at bounding box center [1078, 92] width 16 height 16
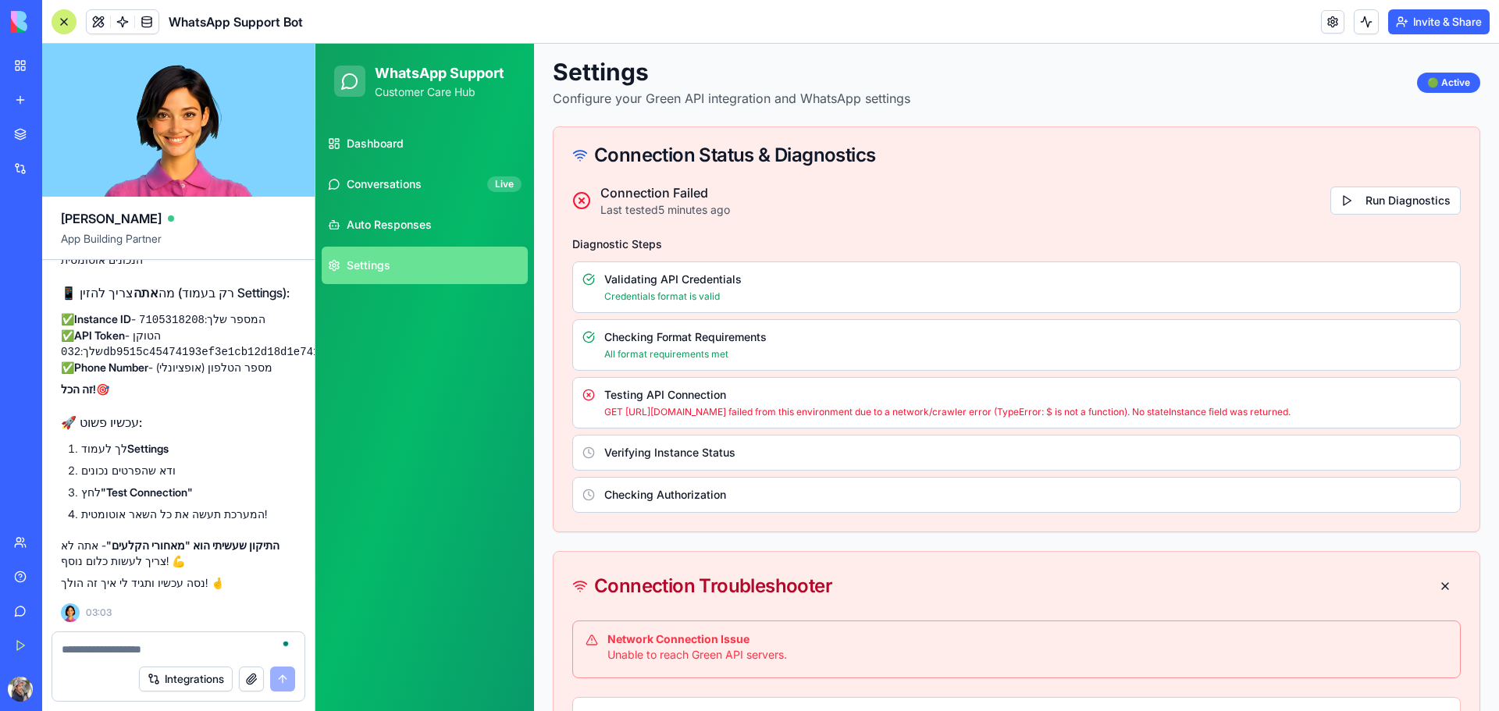
scroll to position [8109, 0]
click at [105, 647] on textarea "To enrich screen reader interactions, please activate Accessibility in Grammarl…" at bounding box center [178, 650] width 233 height 16
paste textarea "**********"
type textarea "**********"
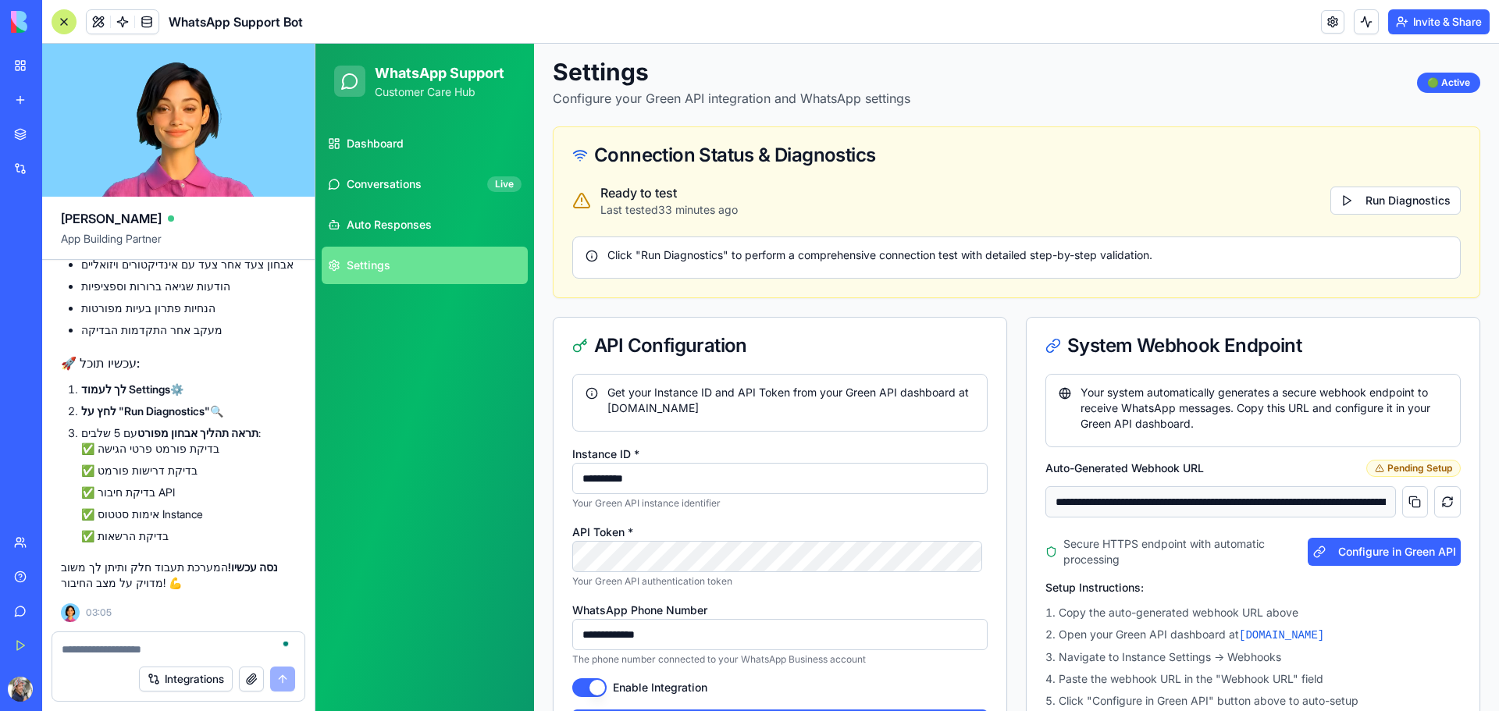
scroll to position [8724, 0]
click at [1366, 198] on button "Run Diagnostics" at bounding box center [1395, 201] width 130 height 28
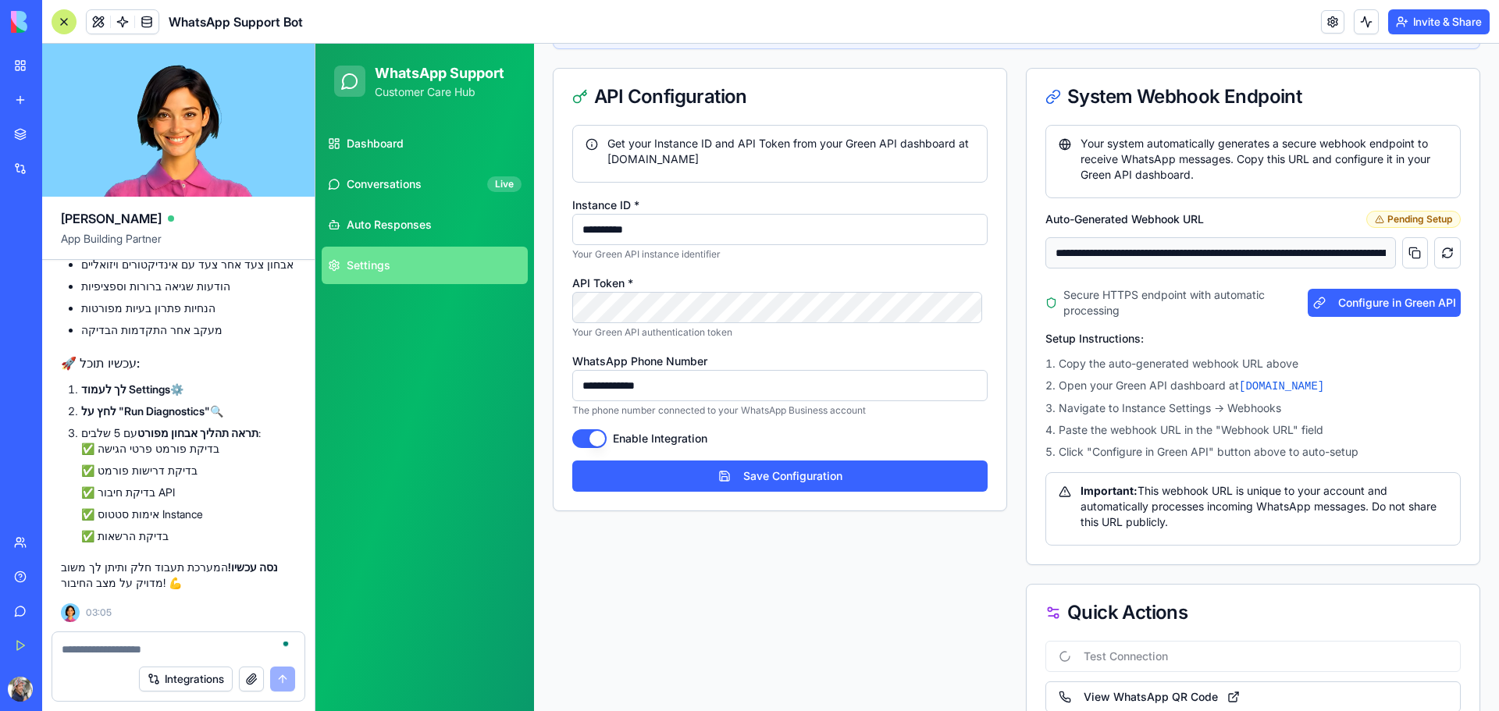
scroll to position [536, 0]
